Goal: Task Accomplishment & Management: Use online tool/utility

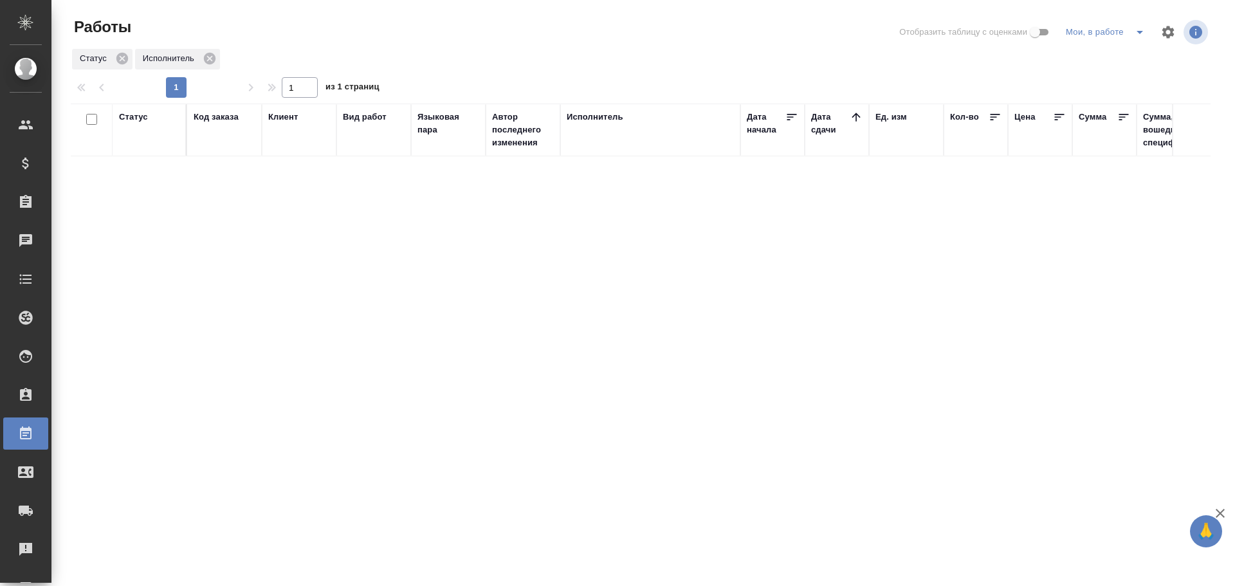
click at [1131, 35] on span "split button" at bounding box center [1140, 31] width 19 height 15
click at [1096, 55] on li "Стандартные настройки" at bounding box center [1108, 58] width 124 height 21
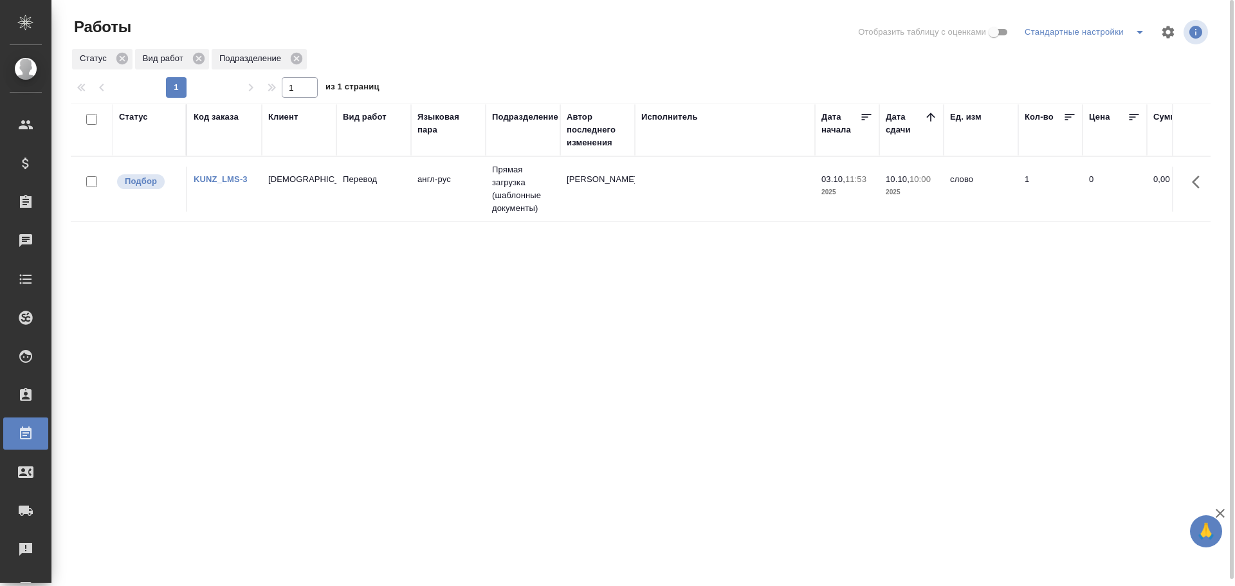
click at [472, 366] on div "Статус Код заказа Клиент Вид работ Языковая пара Подразделение Автор последнего…" at bounding box center [641, 345] width 1140 height 483
